Goal: Information Seeking & Learning: Learn about a topic

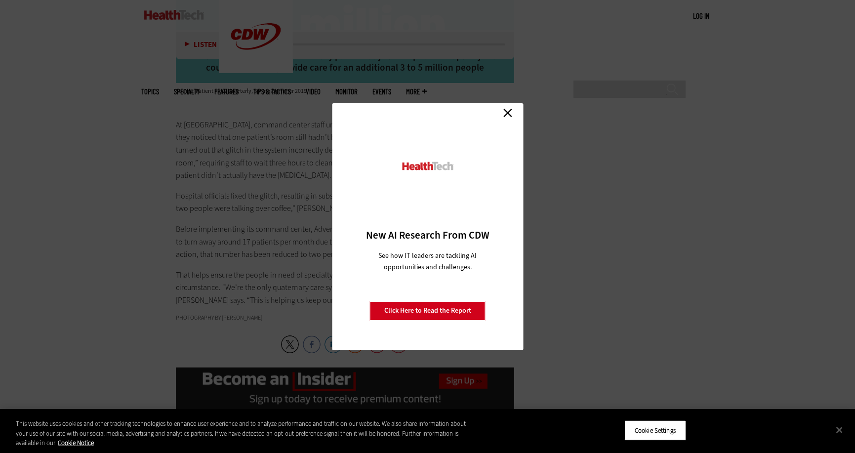
scroll to position [2845, 0]
click at [506, 112] on link "Close" at bounding box center [508, 113] width 15 height 15
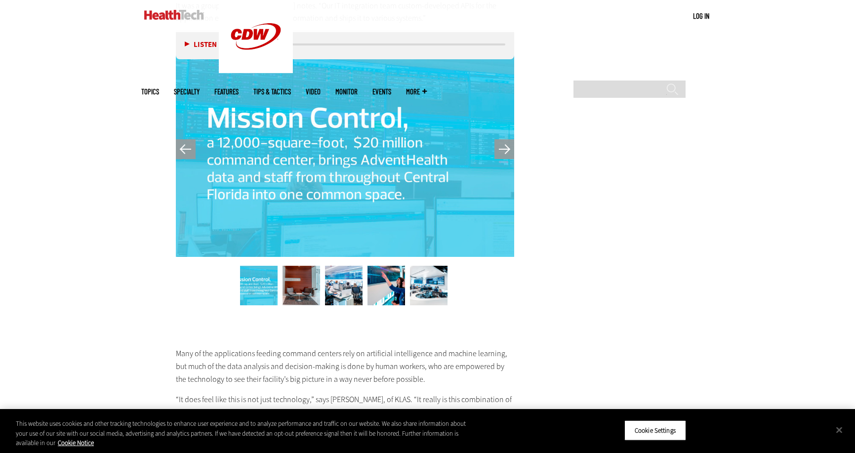
scroll to position [2238, 0]
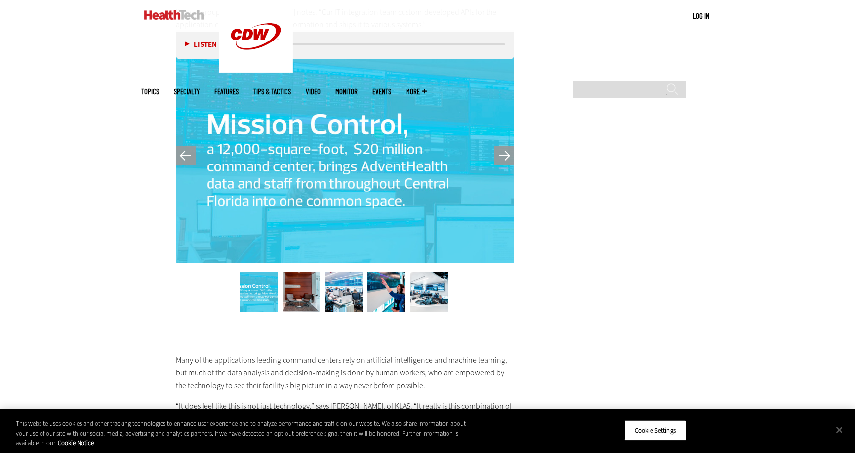
click at [386, 272] on img at bounding box center [387, 292] width 38 height 40
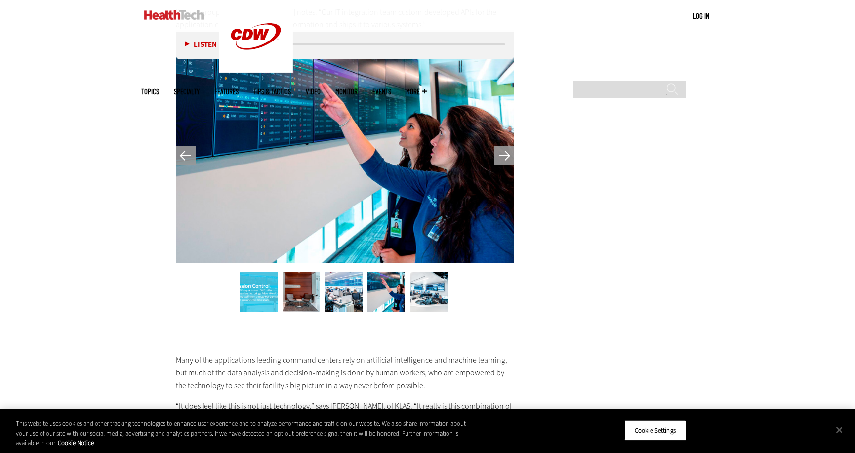
click at [505, 146] on button "Next" at bounding box center [505, 156] width 20 height 20
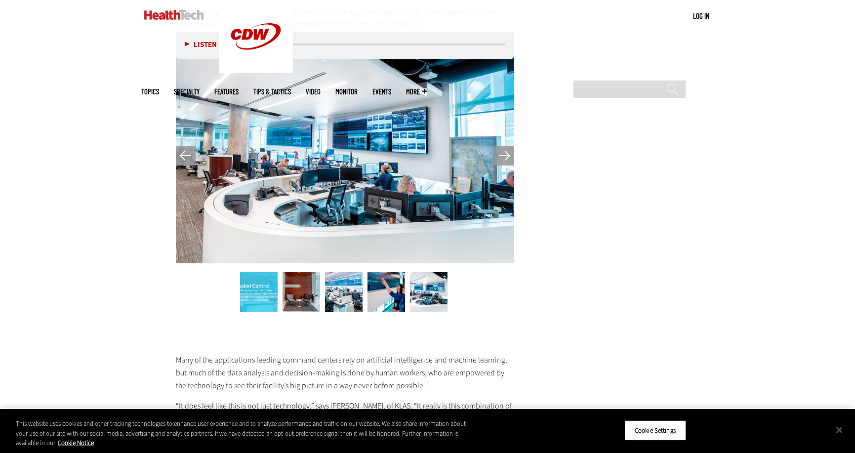
click at [505, 146] on button "Next" at bounding box center [505, 156] width 20 height 20
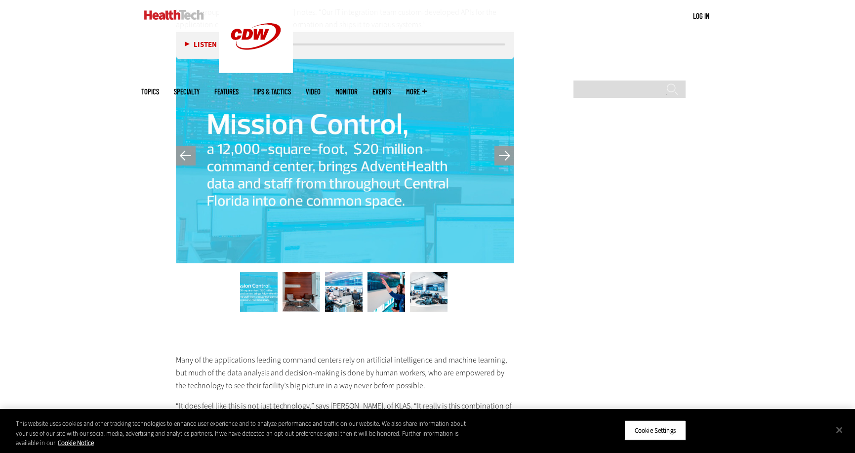
click at [505, 146] on button "Next" at bounding box center [505, 156] width 20 height 20
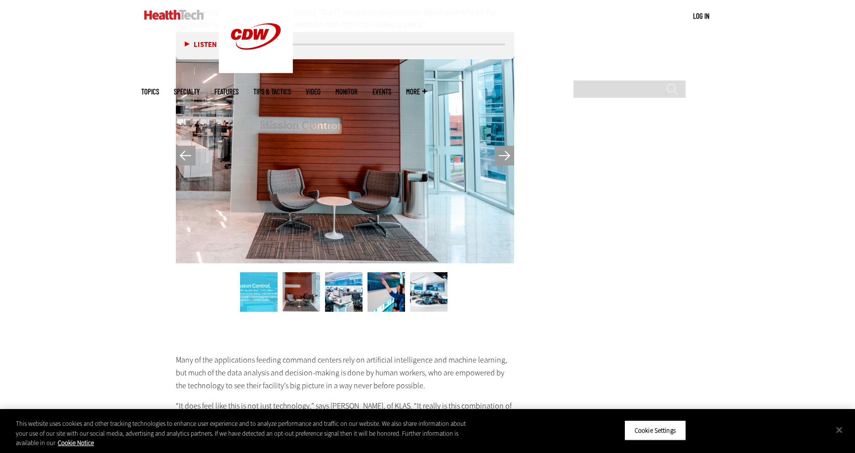
click at [505, 146] on button "Next" at bounding box center [505, 156] width 20 height 20
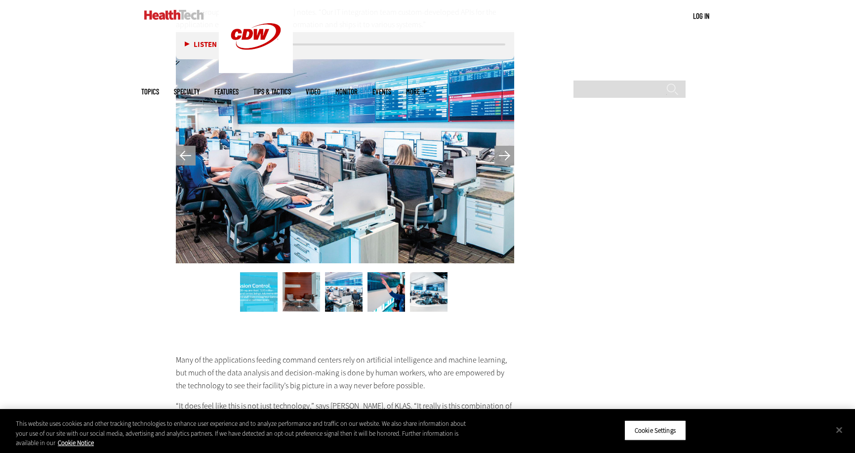
click at [505, 146] on button "Next" at bounding box center [505, 156] width 20 height 20
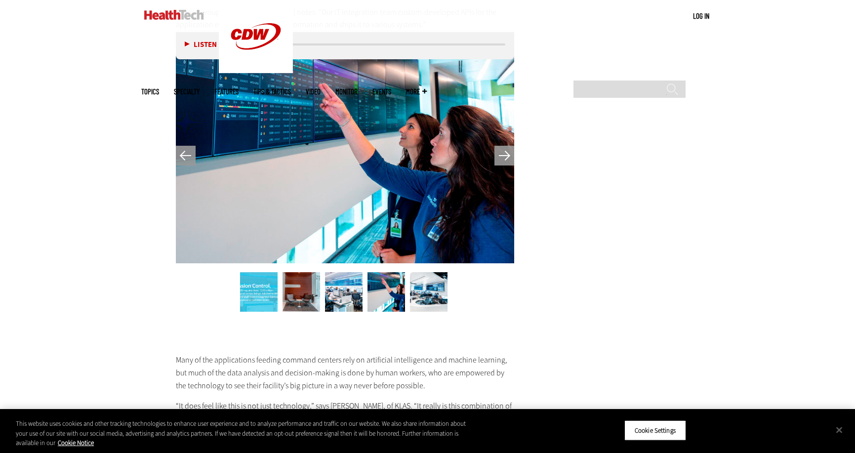
click at [505, 146] on button "Next" at bounding box center [505, 156] width 20 height 20
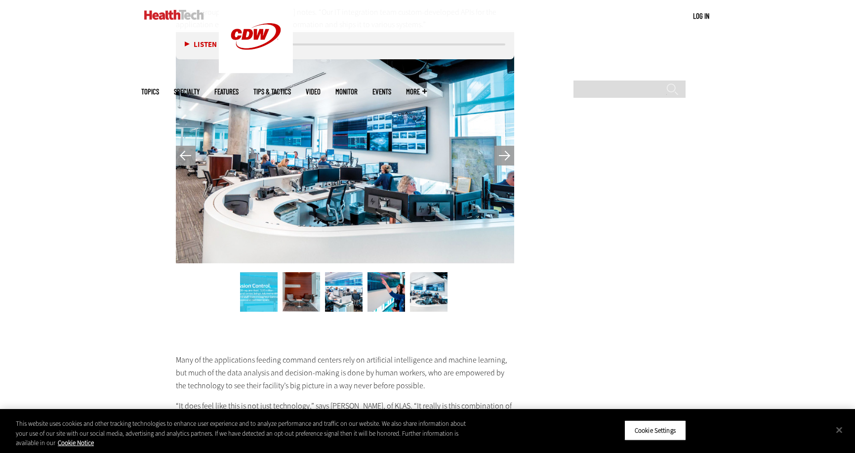
click at [505, 146] on button "Next" at bounding box center [505, 156] width 20 height 20
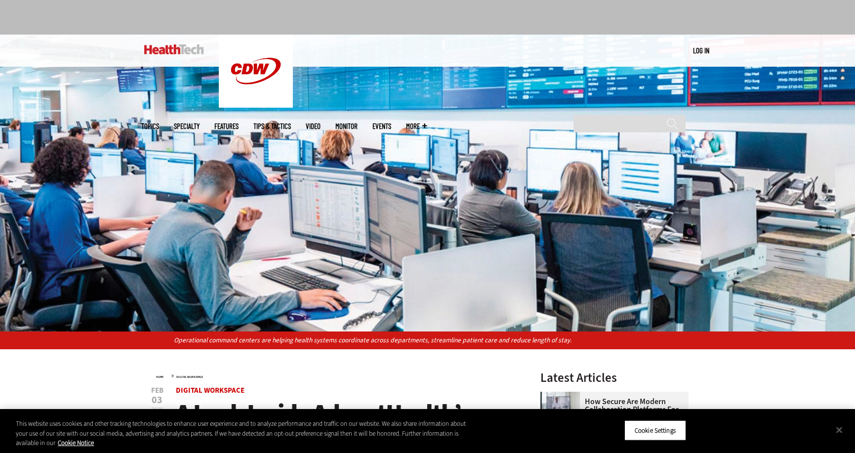
scroll to position [0, 0]
